Goal: Task Accomplishment & Management: Complete application form

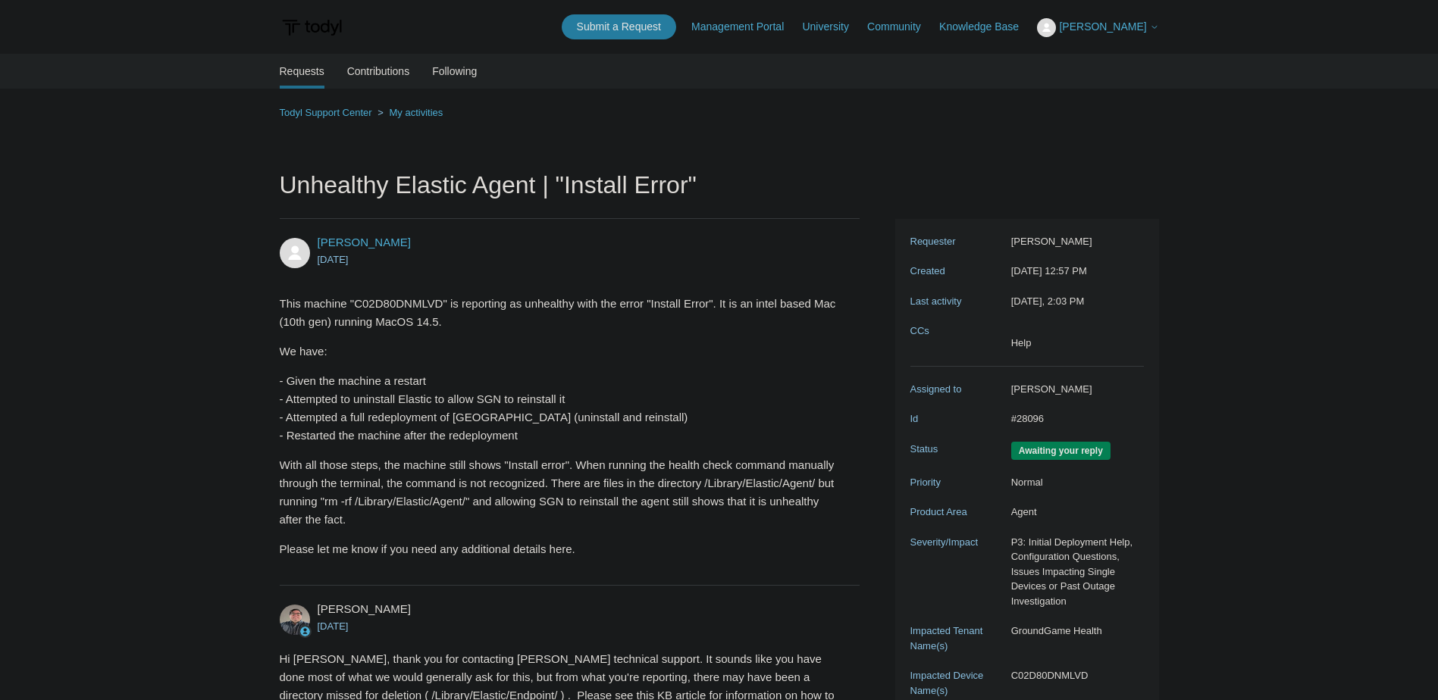
scroll to position [221, 0]
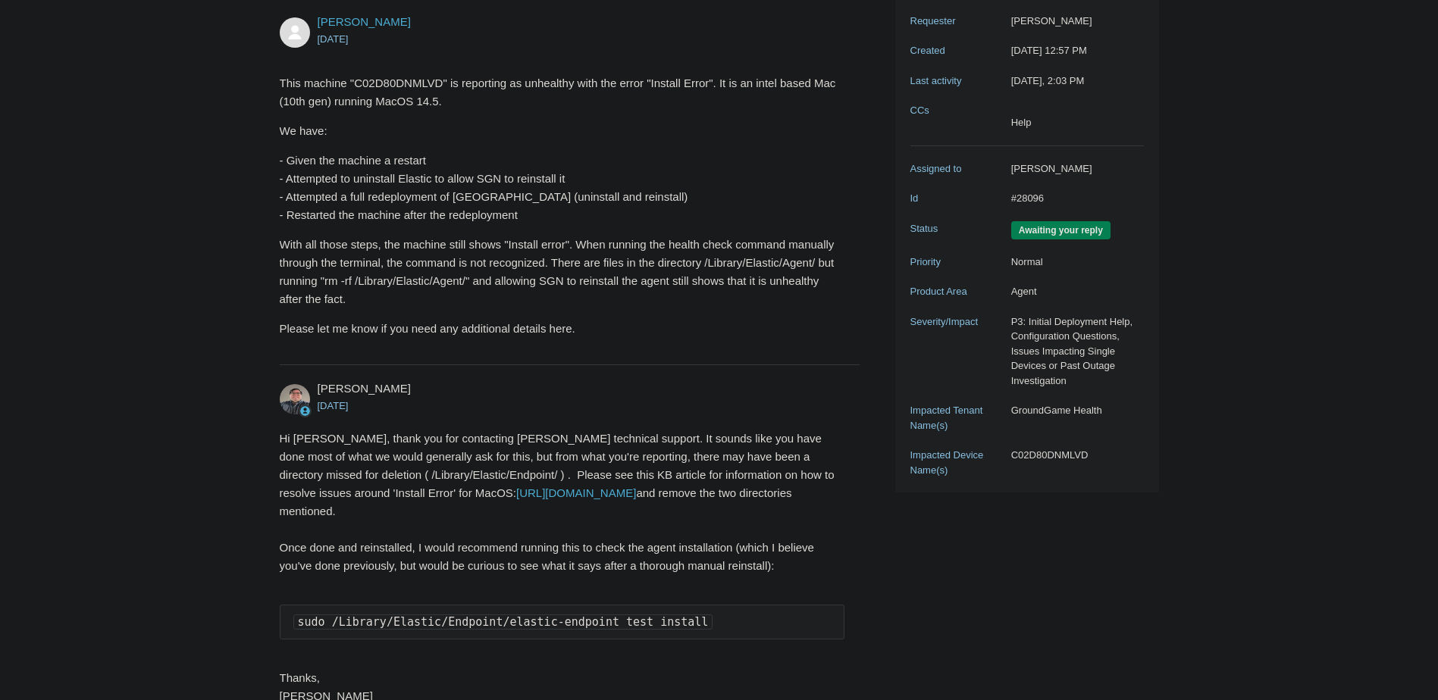
click at [154, 409] on main "Requests Contributions Following Todyl Support Center My activities Unhealthy E…" at bounding box center [719, 327] width 1438 height 989
drag, startPoint x: 677, startPoint y: 625, endPoint x: 283, endPoint y: 625, distance: 394.2
click at [283, 625] on pre "sudo /Library/Elastic/Endpoint/elastic-endpoint test install" at bounding box center [563, 622] width 566 height 35
copy code "sudo /Library/Elastic/Endpoint/elastic-endpoint test install"
click at [186, 384] on main "Requests Contributions Following Todyl Support Center My activities Unhealthy E…" at bounding box center [719, 327] width 1438 height 989
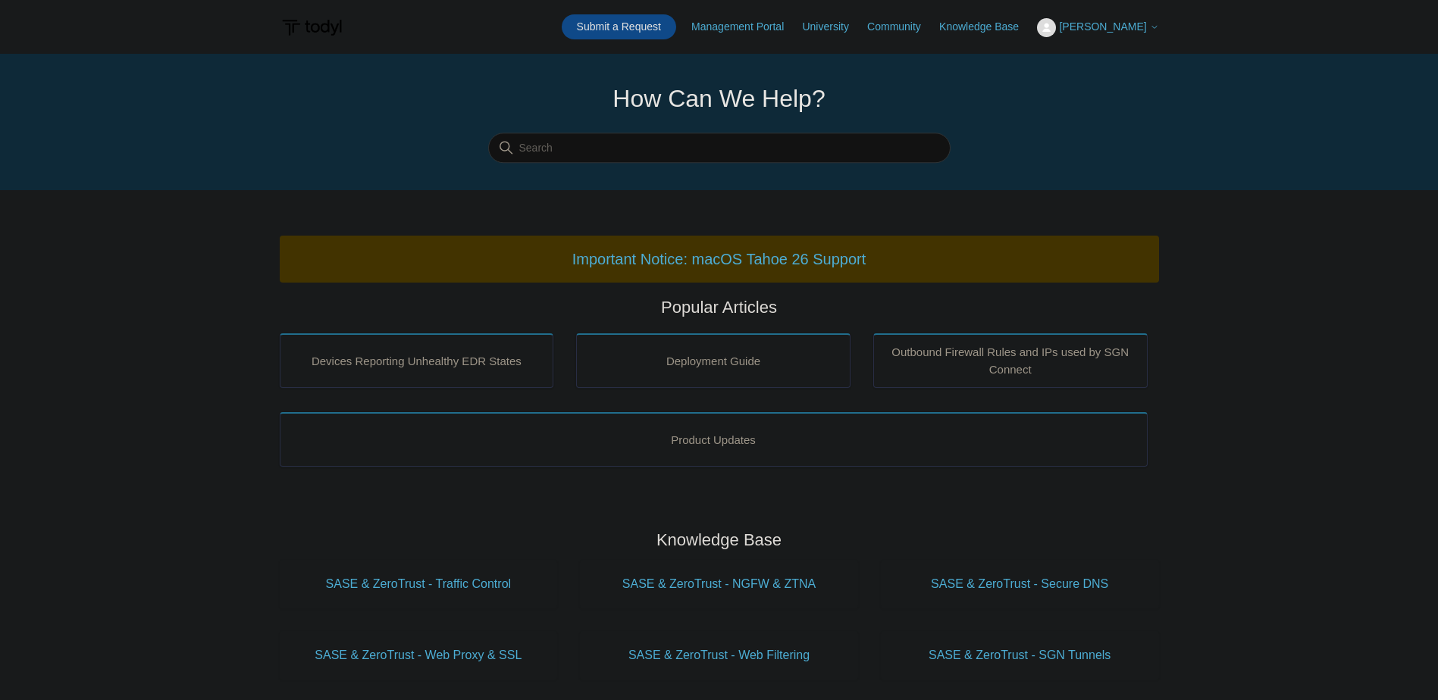
click at [676, 27] on link "Submit a Request" at bounding box center [619, 26] width 114 height 25
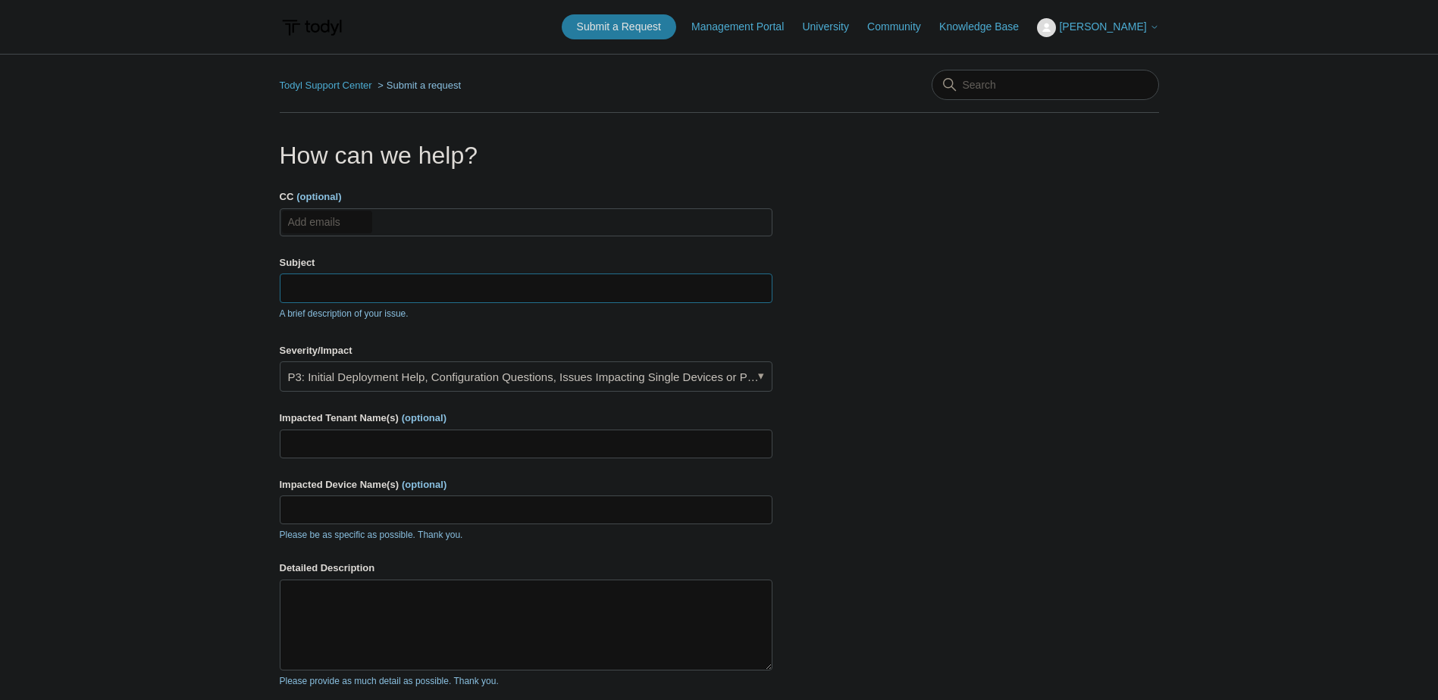
click at [362, 282] on input "Subject" at bounding box center [526, 288] width 493 height 29
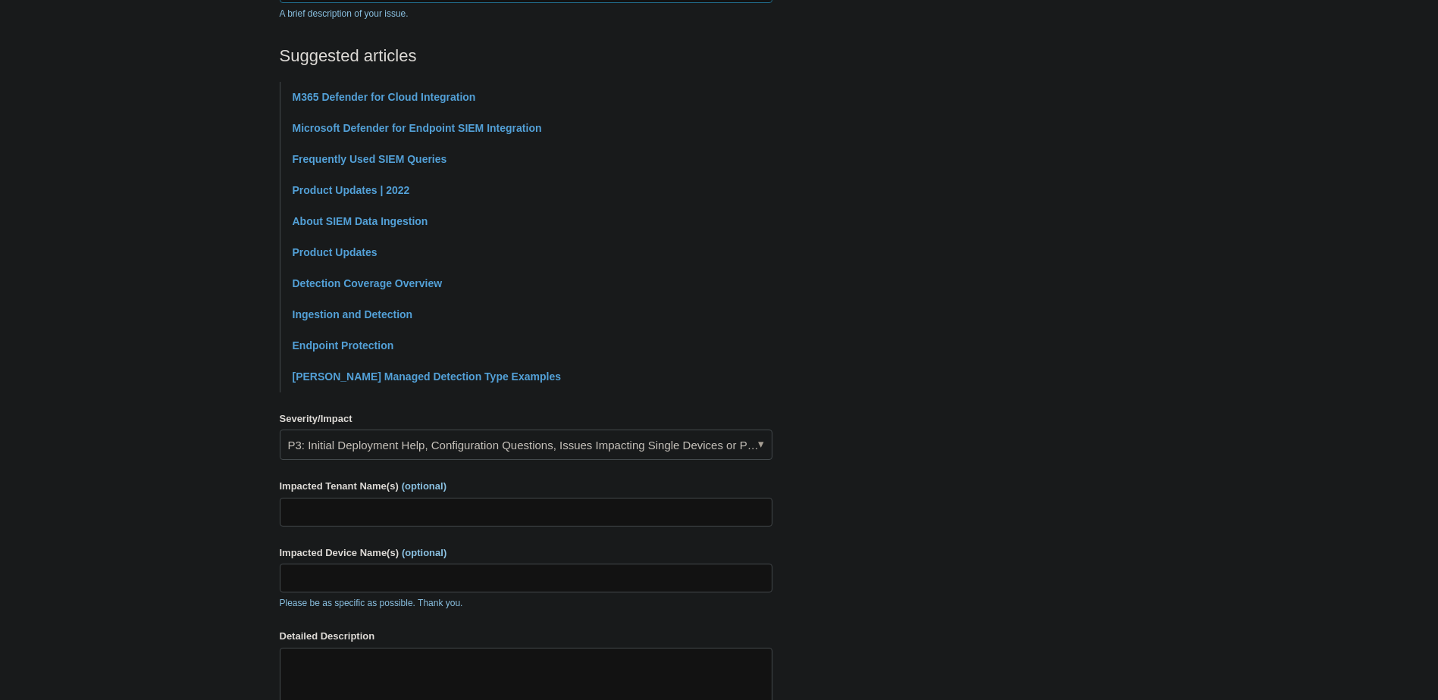
scroll to position [455, 0]
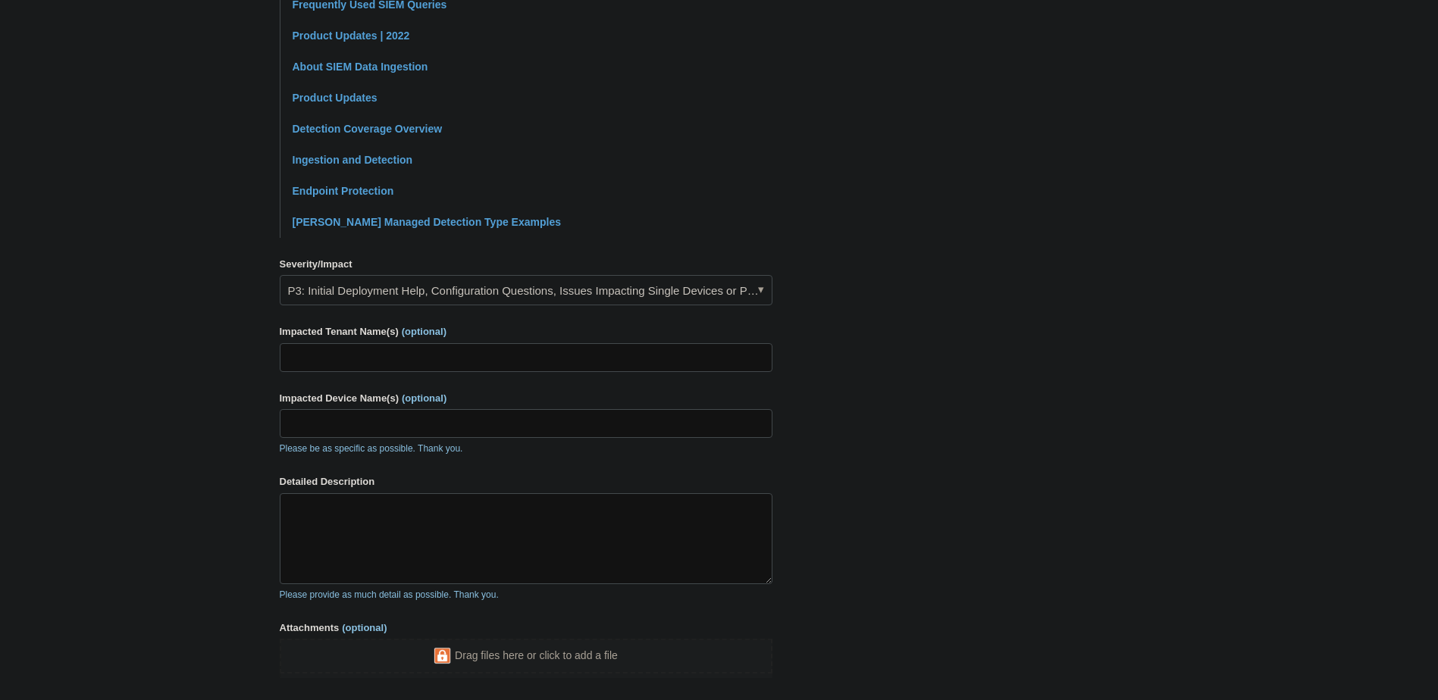
type input "Msft 365 Defender Alerting Tweak"
click at [362, 361] on input "Impacted Tenant Name(s) (optional)" at bounding box center [526, 357] width 493 height 29
type input "GroundGame Health"
click at [415, 421] on input "Impacted Device Name(s) (optional)" at bounding box center [526, 423] width 493 height 29
click at [415, 520] on textarea "Detailed Description" at bounding box center [526, 538] width 493 height 91
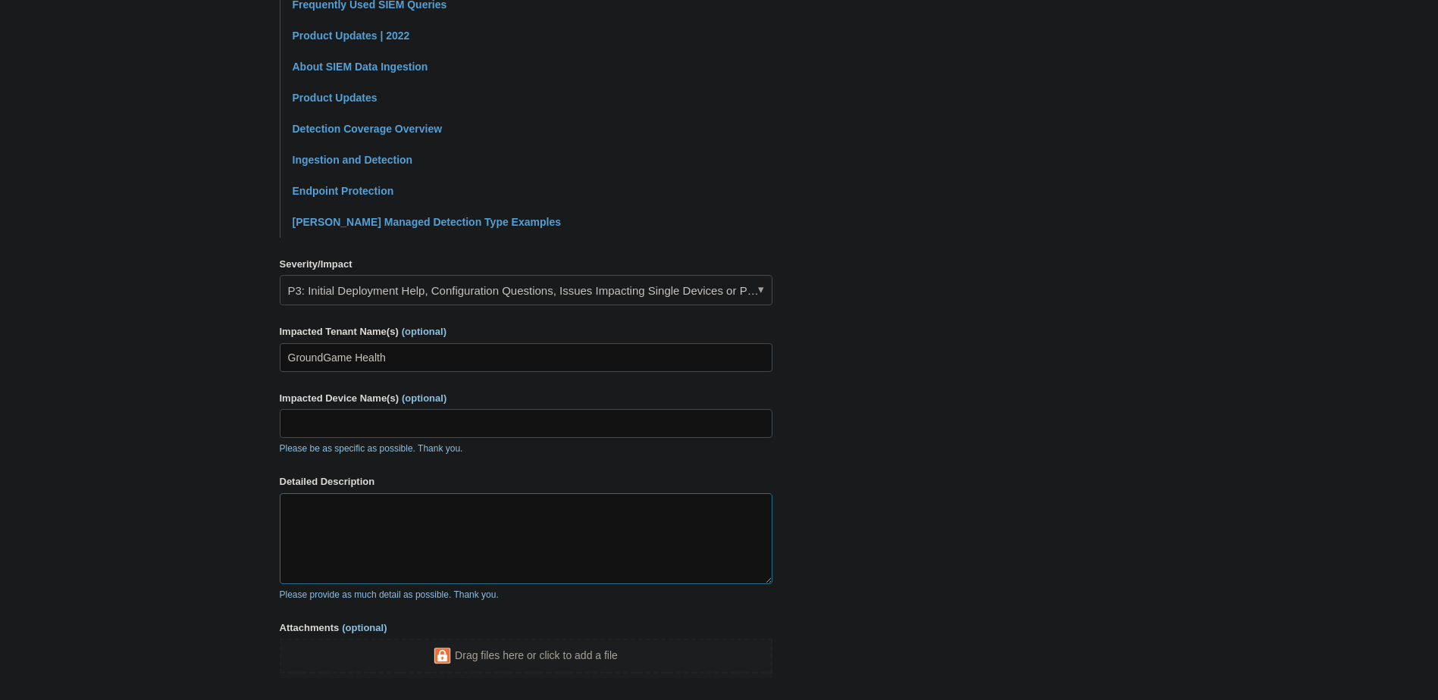
click at [420, 530] on textarea "Detailed Description" at bounding box center [526, 538] width 493 height 91
click at [493, 508] on textarea "This client (GroundGame Health)" at bounding box center [526, 538] width 493 height 91
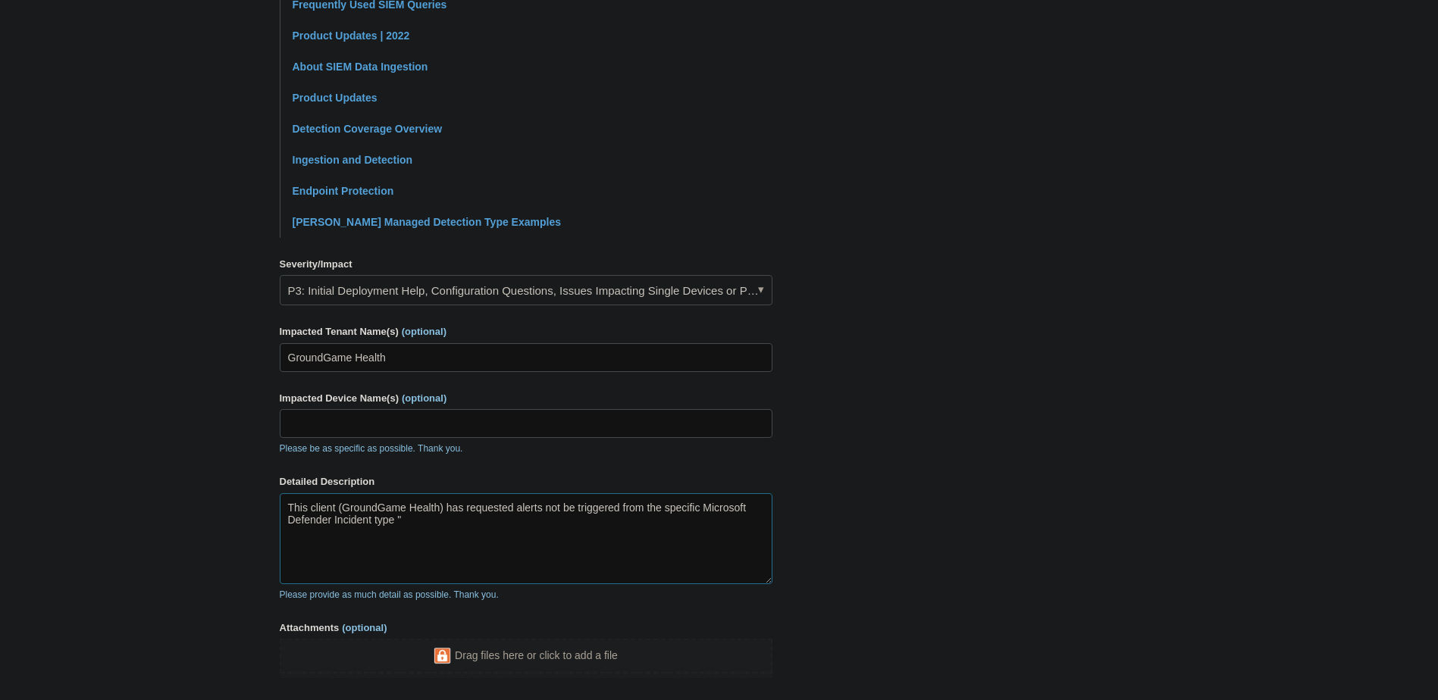
click at [492, 526] on textarea "This client (GroundGame Health) has requested alerts not be triggered from the …" at bounding box center [526, 538] width 493 height 91
paste textarea ""User requested to release a quarantined message involving one user""
drag, startPoint x: 616, startPoint y: 533, endPoint x: 538, endPoint y: 544, distance: 78.8
click at [526, 538] on textarea "This client (GroundGame Health) has requested alerts not be triggered from the …" at bounding box center [526, 538] width 493 height 91
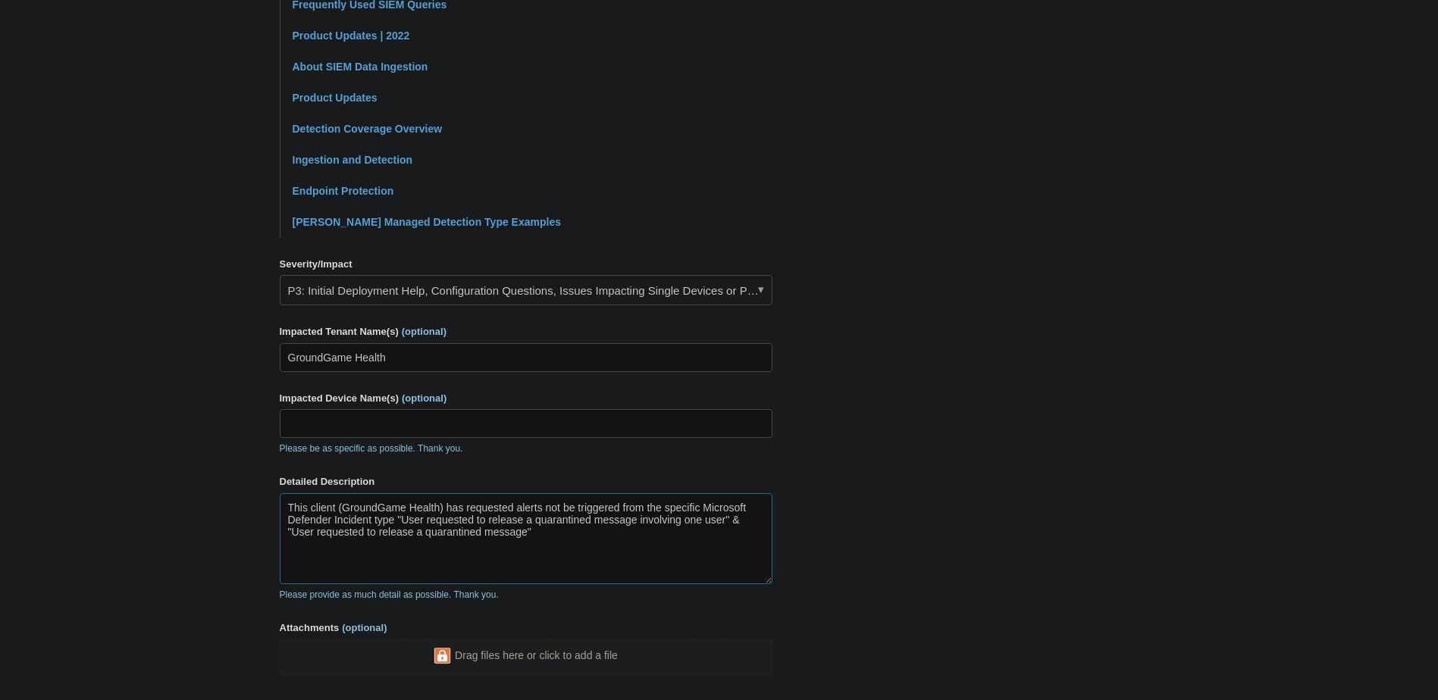
click at [607, 553] on textarea "This client (GroundGame Health) has requested alerts not be triggered from the …" at bounding box center [526, 538] width 493 height 91
click at [719, 556] on textarea "This client (GroundGame Health) has requested alerts not be triggered from the …" at bounding box center [526, 538] width 493 height 91
click at [699, 577] on textarea "This client (GroundGame Health) has requested alerts not be triggered from the …" at bounding box center [526, 538] width 493 height 91
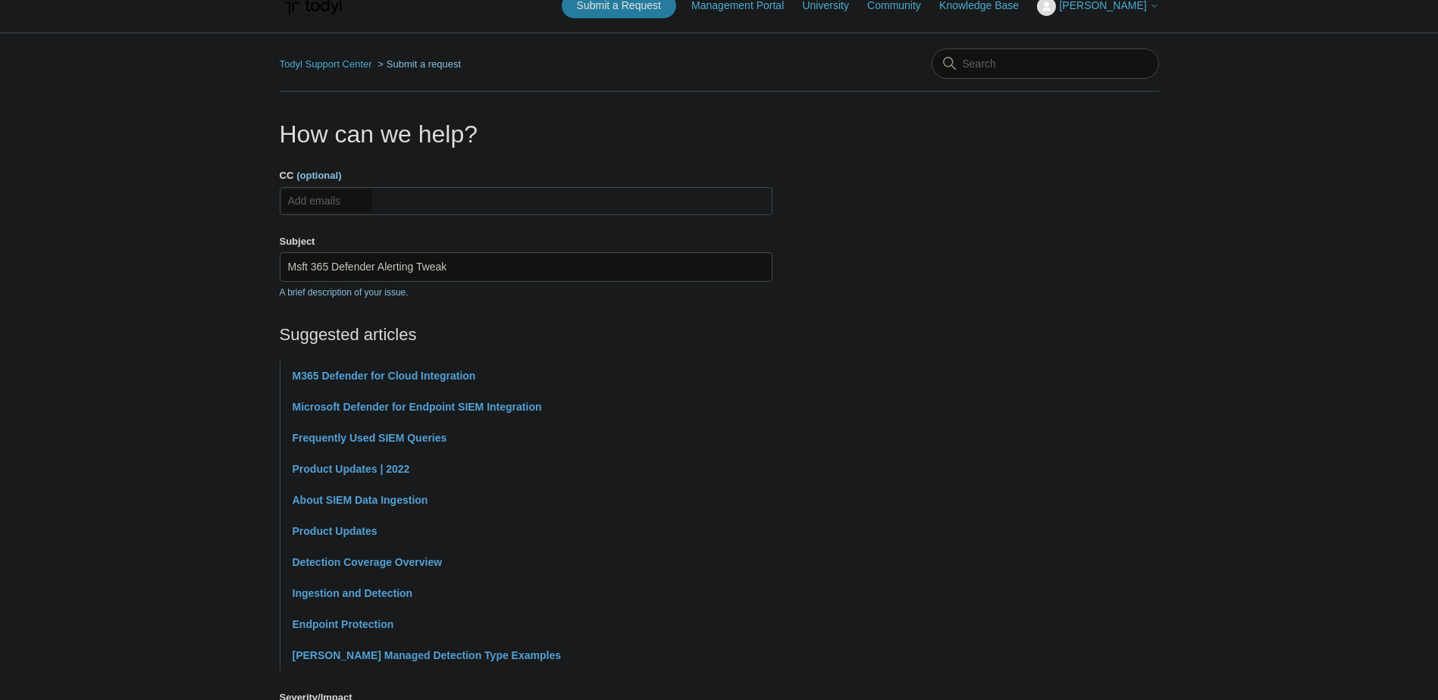
scroll to position [0, 0]
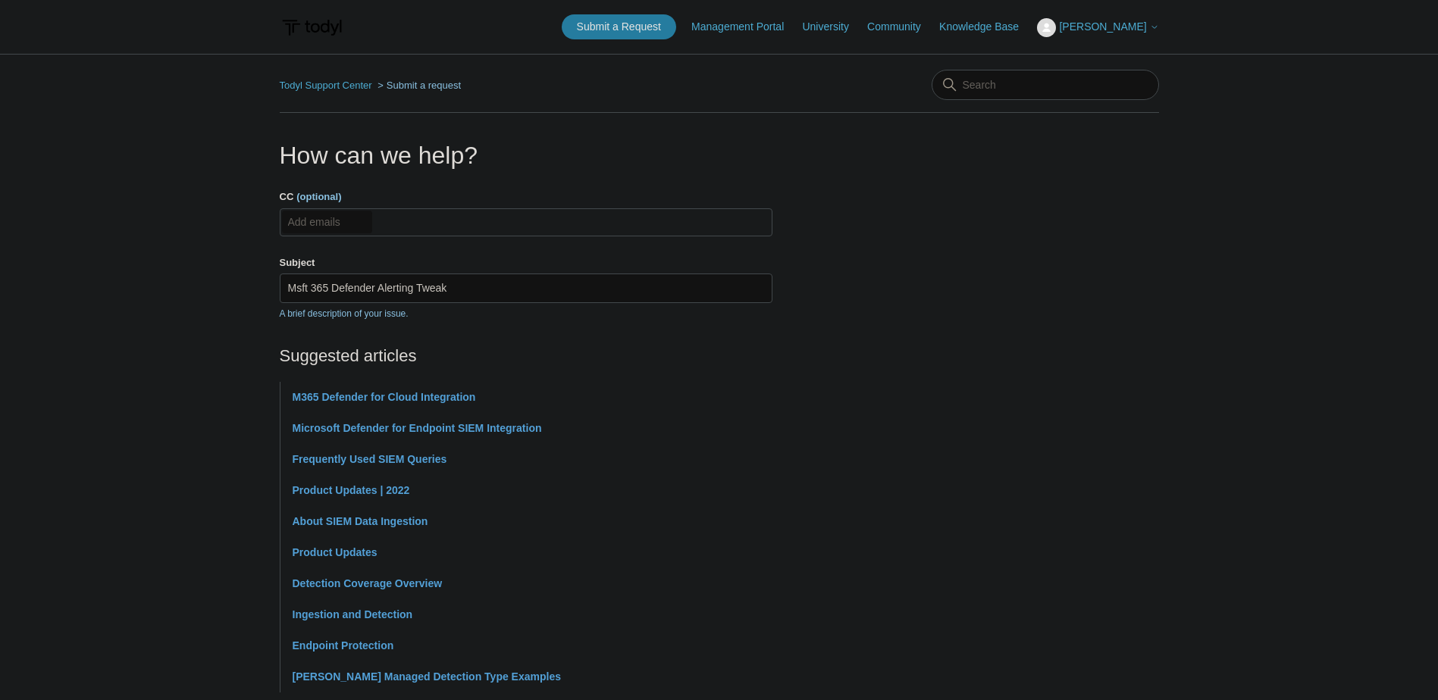
type textarea "This client (GroundGame Health) has requested alerts not be triggered from the …"
click at [332, 226] on input "CC (optional)" at bounding box center [327, 222] width 90 height 23
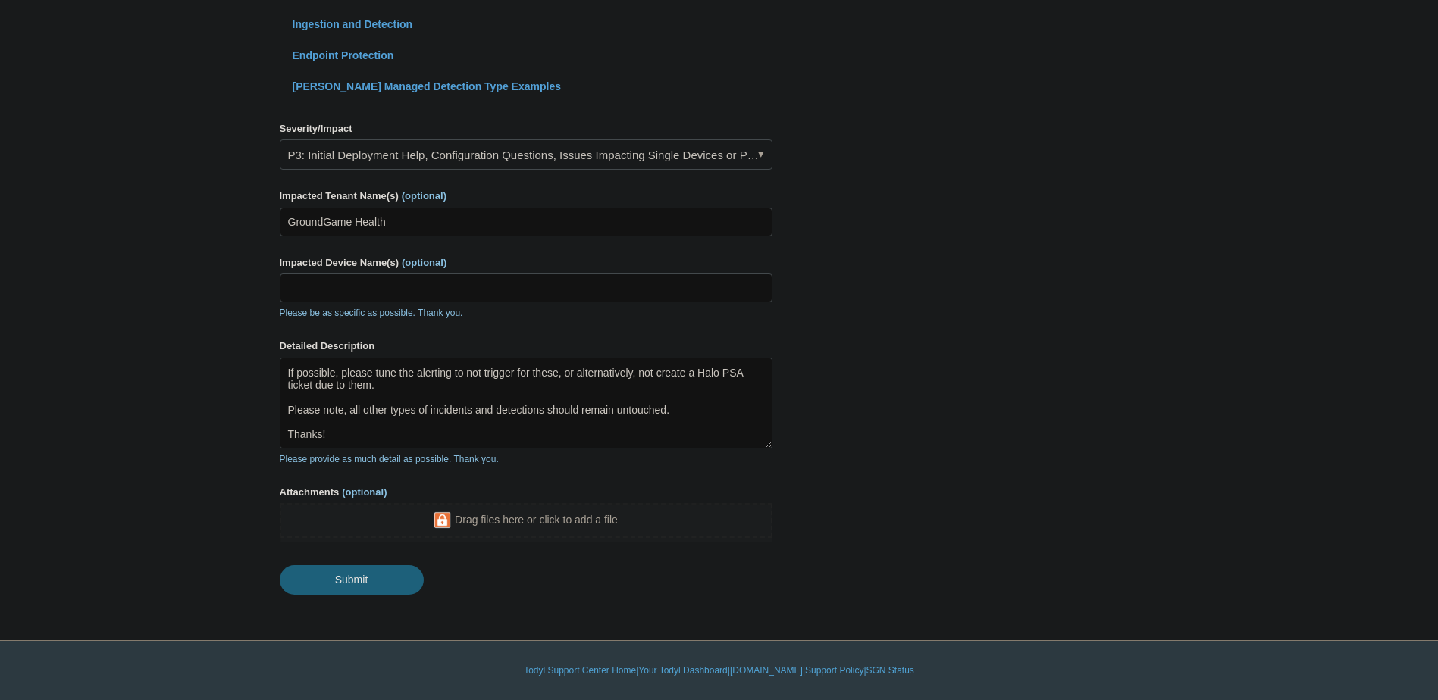
type input "help@nextperimeter.com"
click at [377, 573] on input "Submit" at bounding box center [352, 581] width 144 height 30
